Goal: Transaction & Acquisition: Purchase product/service

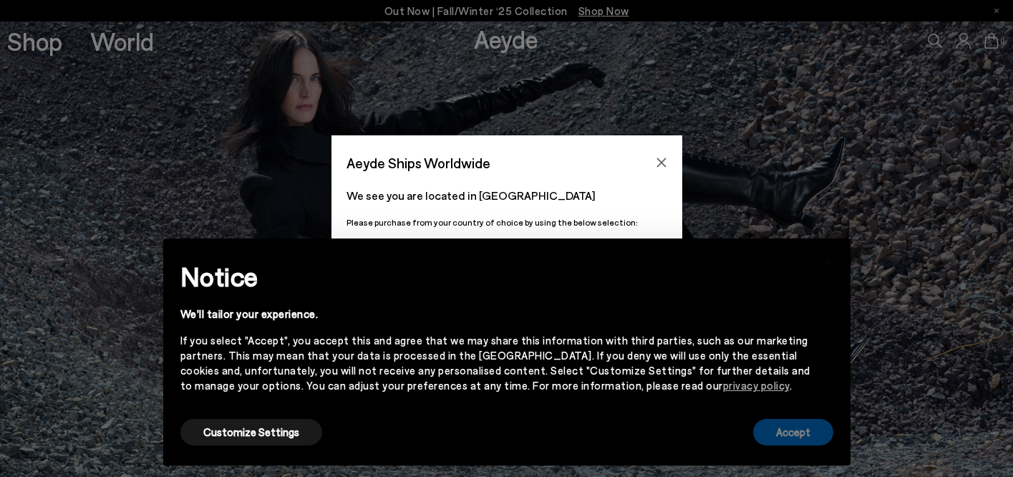
click at [800, 428] on button "Accept" at bounding box center [793, 432] width 80 height 26
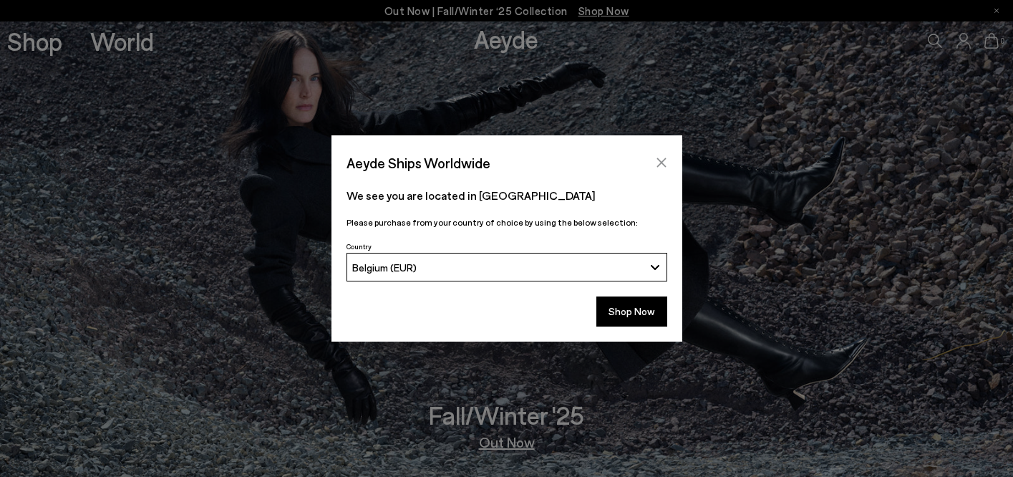
click at [664, 160] on icon "Close" at bounding box center [660, 162] width 9 height 9
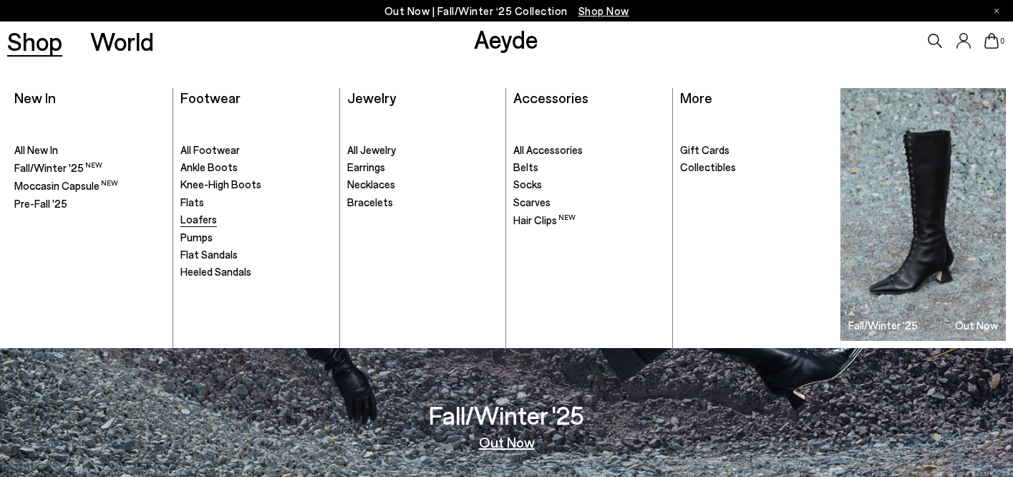
click at [206, 222] on span "Loafers" at bounding box center [198, 219] width 37 height 13
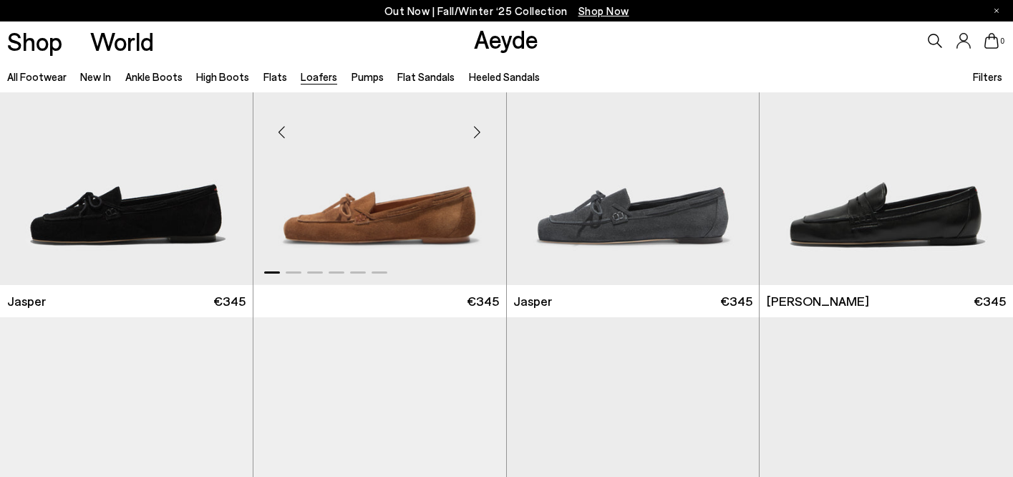
scroll to position [147, 0]
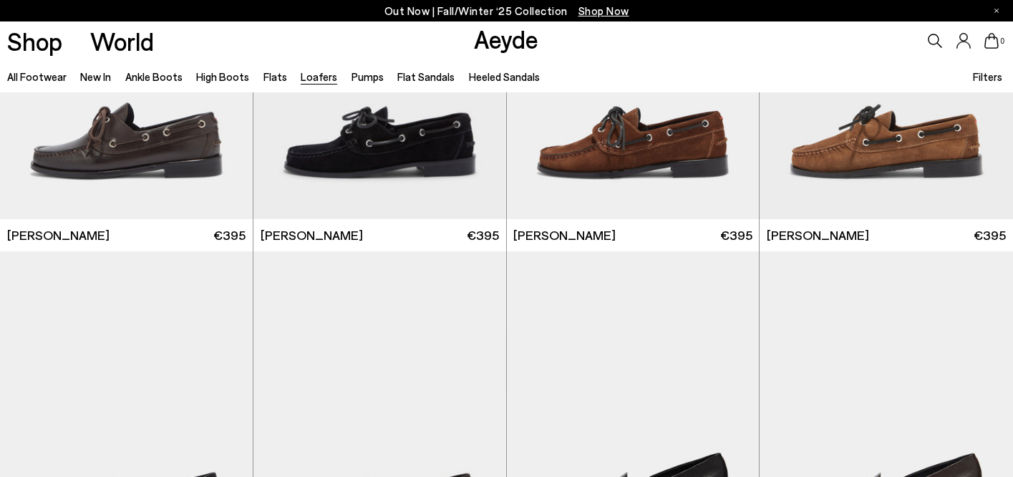
scroll to position [1929, 0]
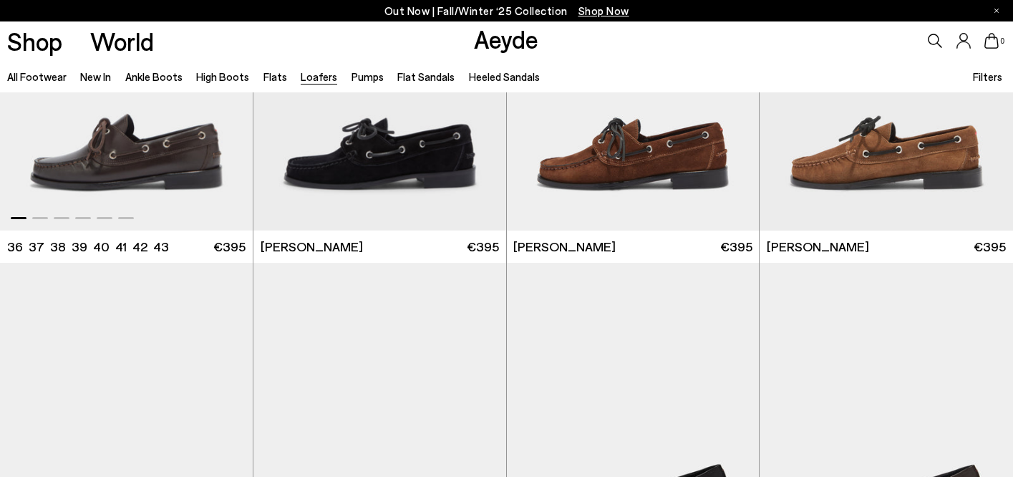
click at [168, 151] on img "1 / 6" at bounding box center [126, 72] width 253 height 318
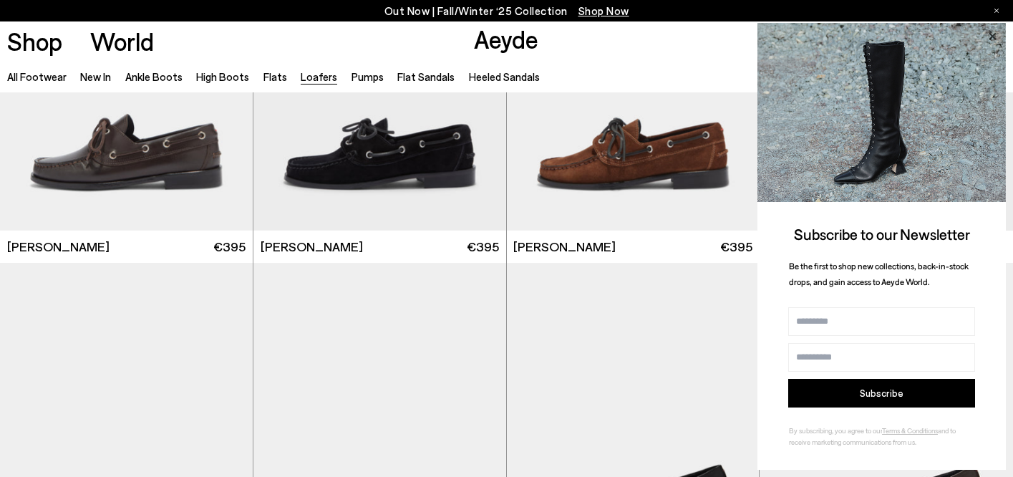
click at [991, 36] on icon at bounding box center [992, 36] width 19 height 19
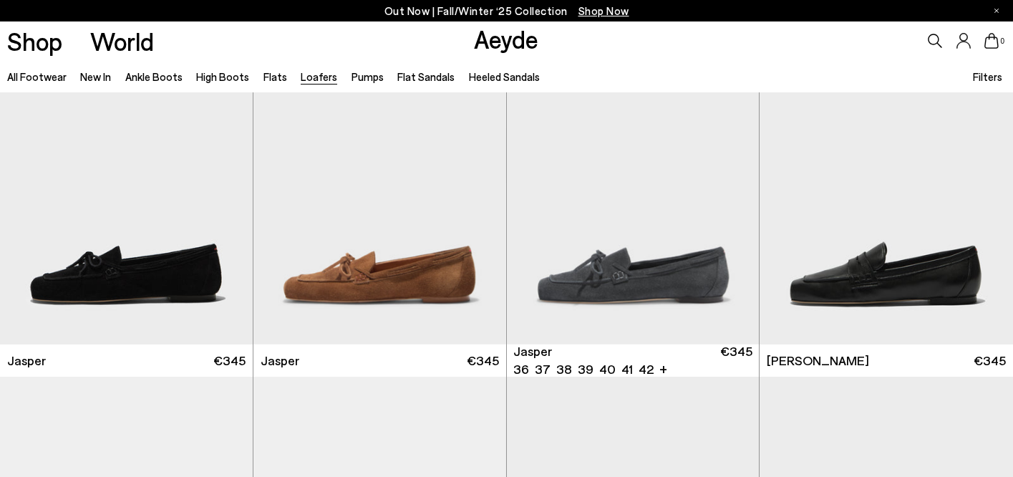
scroll to position [64, 0]
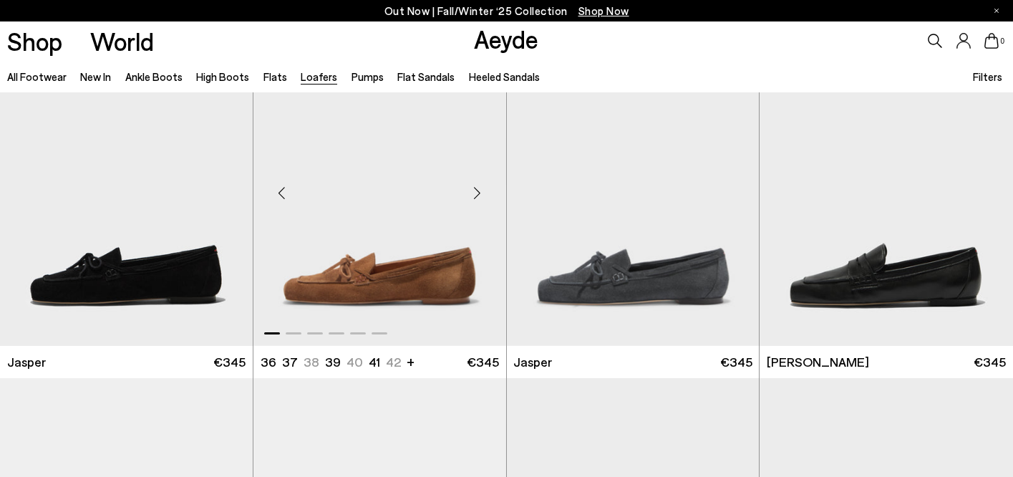
click at [435, 274] on img "1 / 6" at bounding box center [379, 187] width 253 height 318
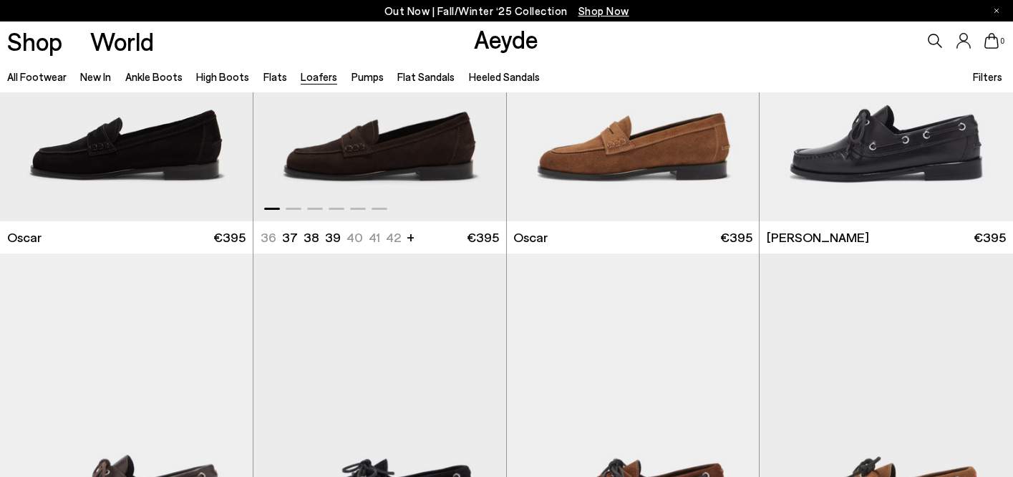
scroll to position [1858, 0]
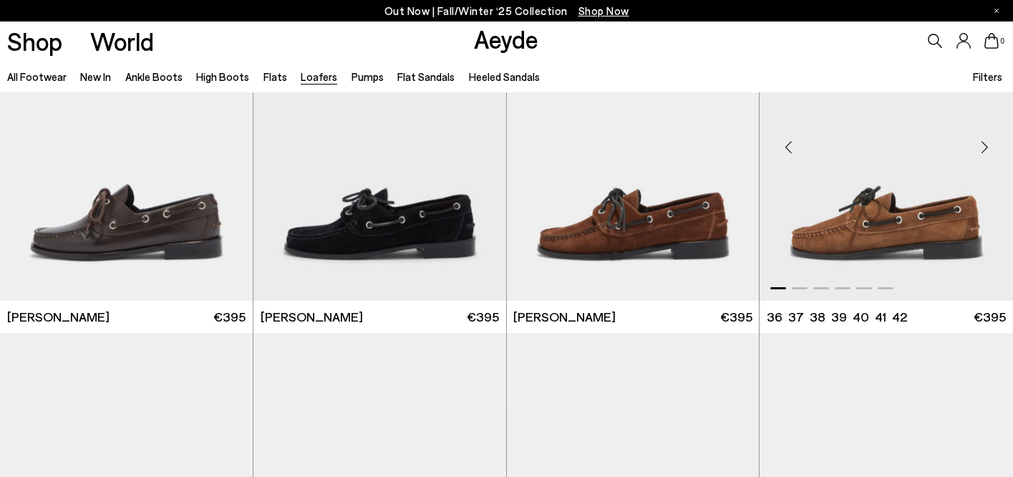
click at [921, 218] on img "1 / 6" at bounding box center [886, 142] width 253 height 318
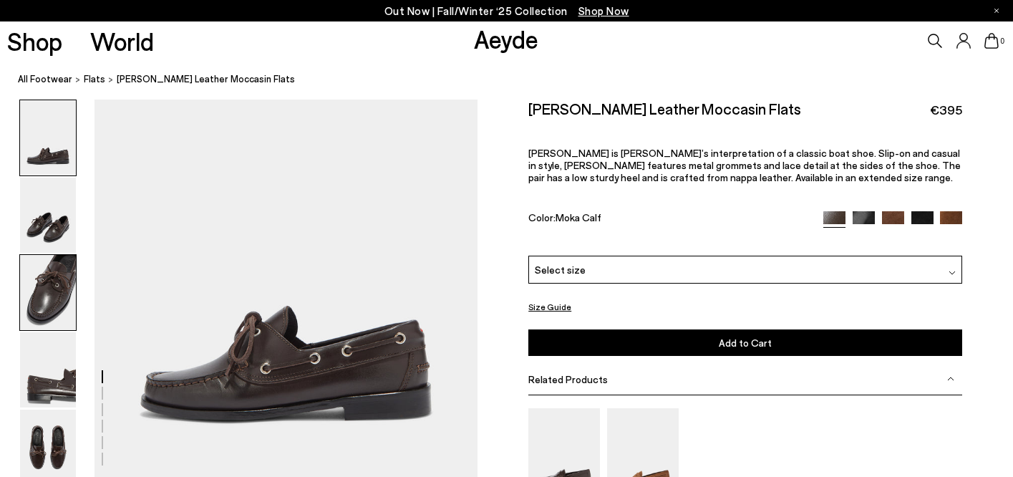
click at [44, 290] on img at bounding box center [48, 292] width 56 height 75
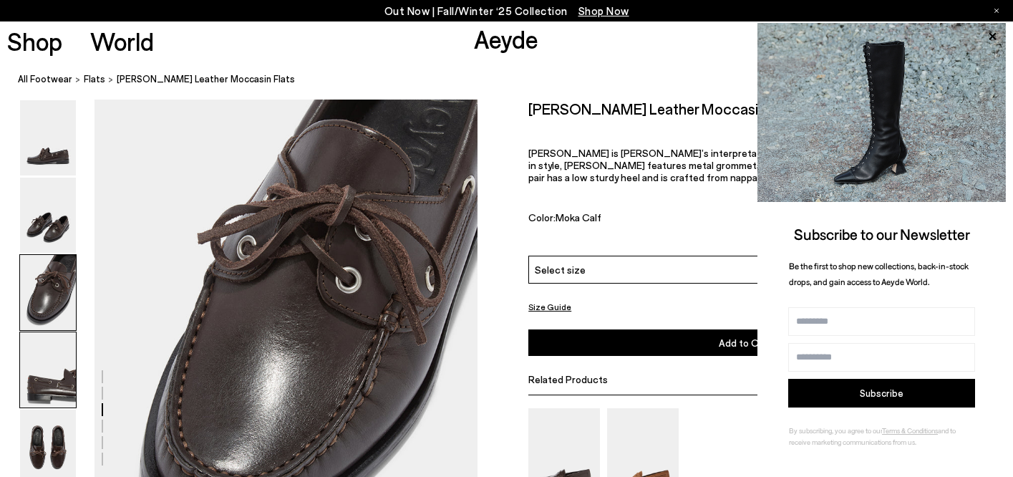
scroll to position [936, 0]
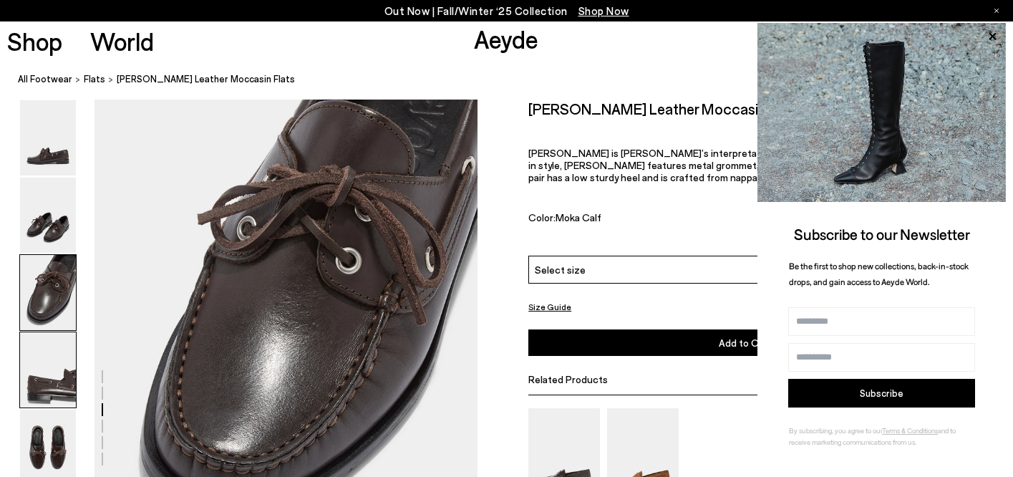
click at [65, 390] on img at bounding box center [48, 369] width 56 height 75
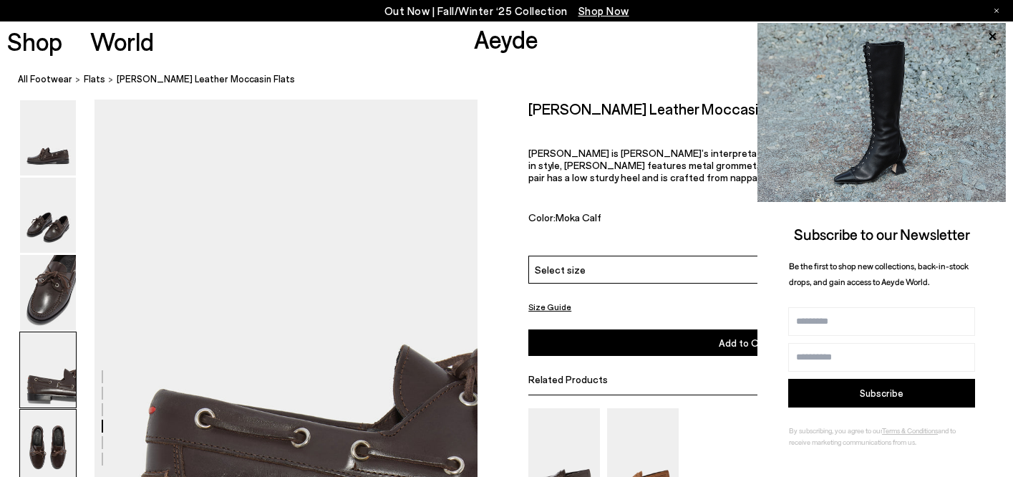
click at [52, 447] on img at bounding box center [48, 446] width 56 height 75
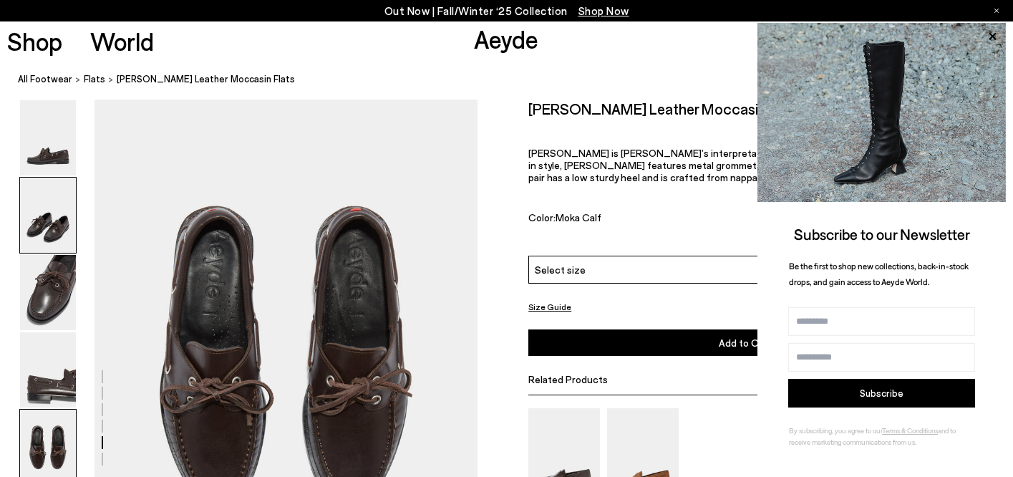
click at [61, 218] on img at bounding box center [48, 215] width 56 height 75
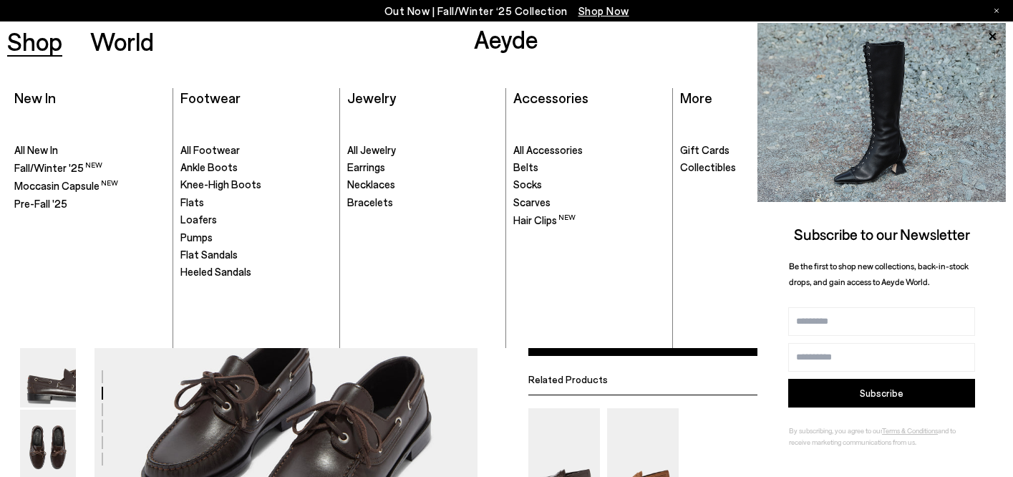
scroll to position [381, 0]
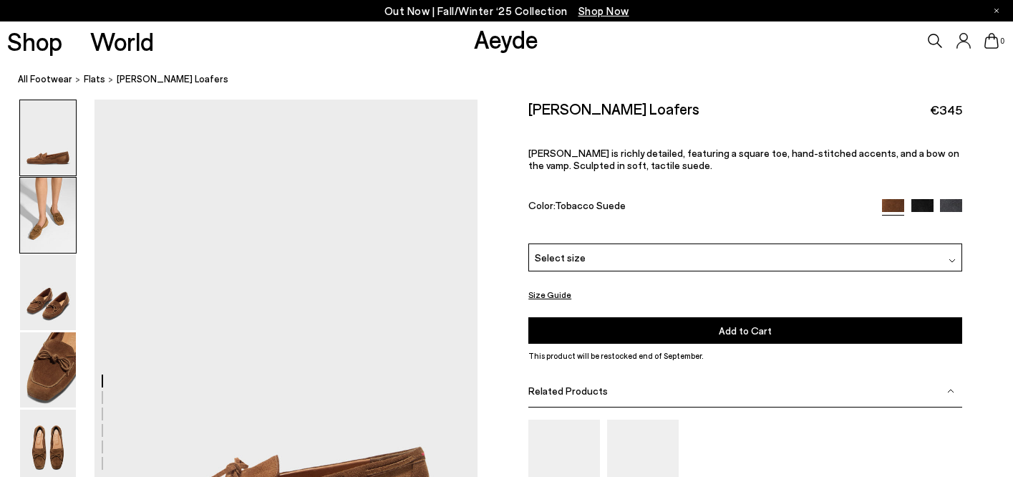
click at [52, 218] on img at bounding box center [48, 215] width 56 height 75
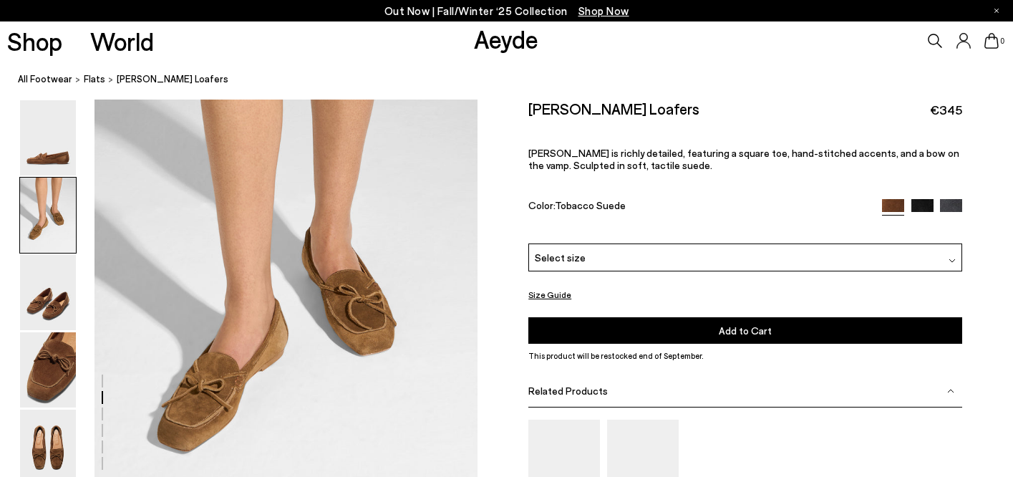
scroll to position [600, 0]
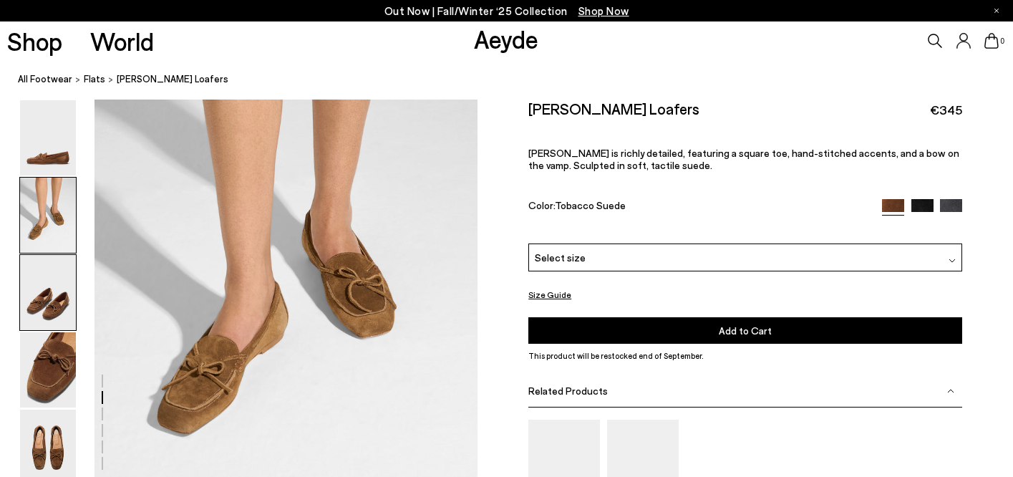
click at [52, 300] on img at bounding box center [48, 292] width 56 height 75
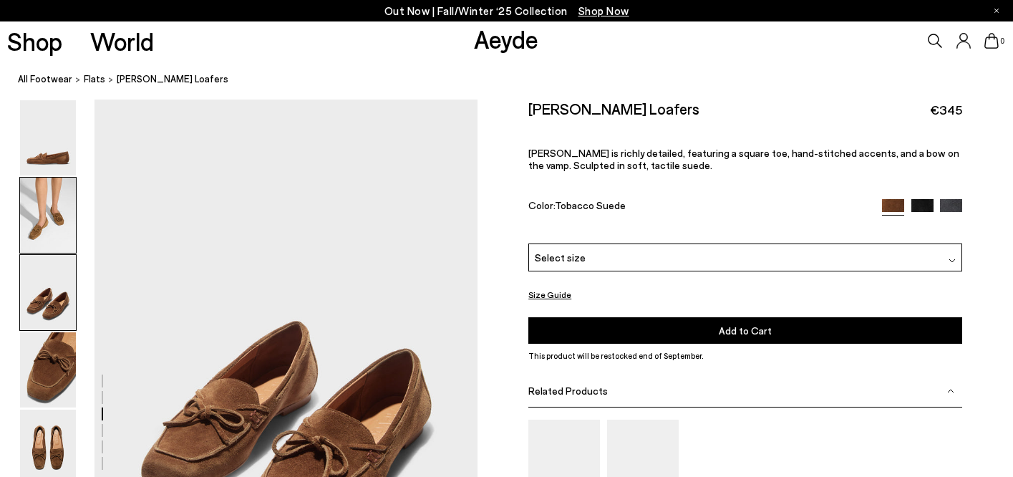
click at [61, 211] on img at bounding box center [48, 215] width 56 height 75
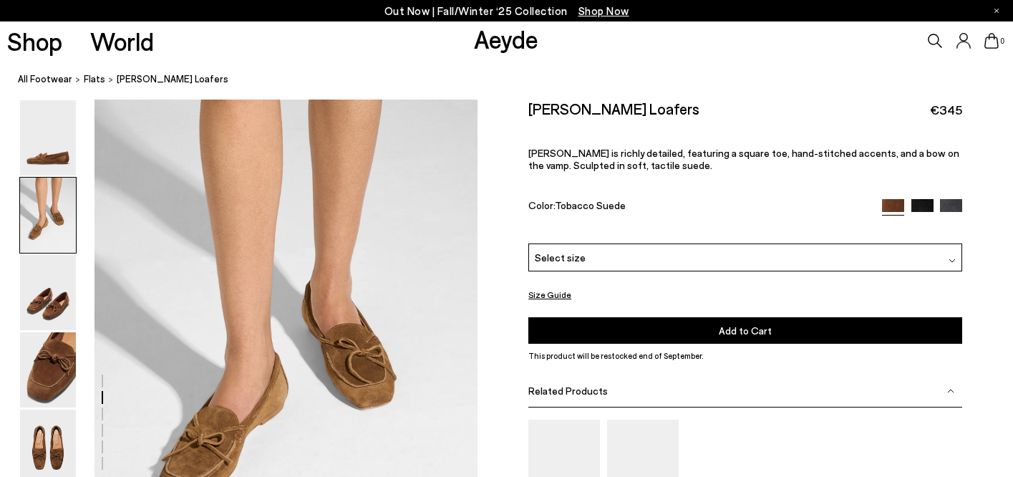
scroll to position [515, 0]
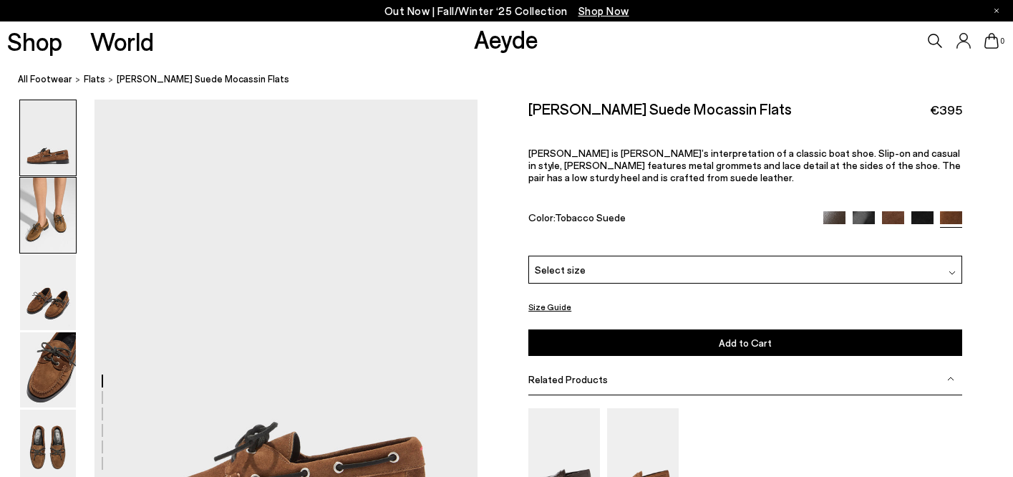
click at [52, 211] on img at bounding box center [48, 215] width 56 height 75
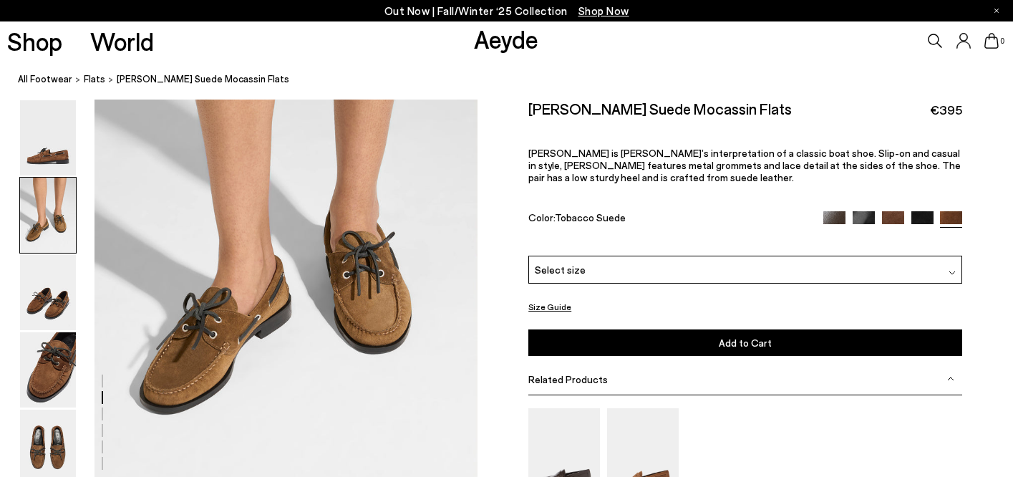
scroll to position [635, 0]
